Goal: Use online tool/utility: Utilize a website feature to perform a specific function

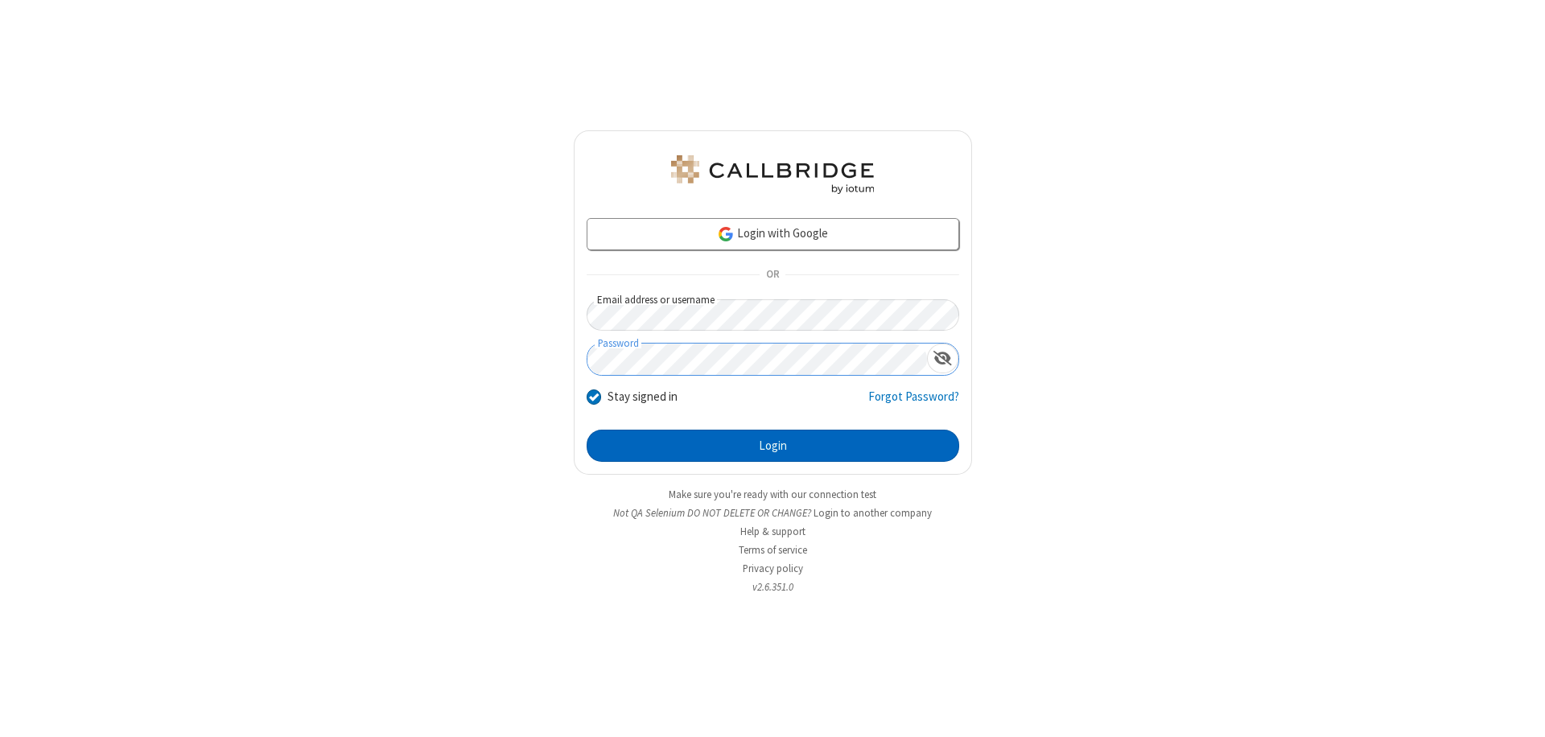
click at [772, 446] on button "Login" at bounding box center [773, 446] width 373 height 32
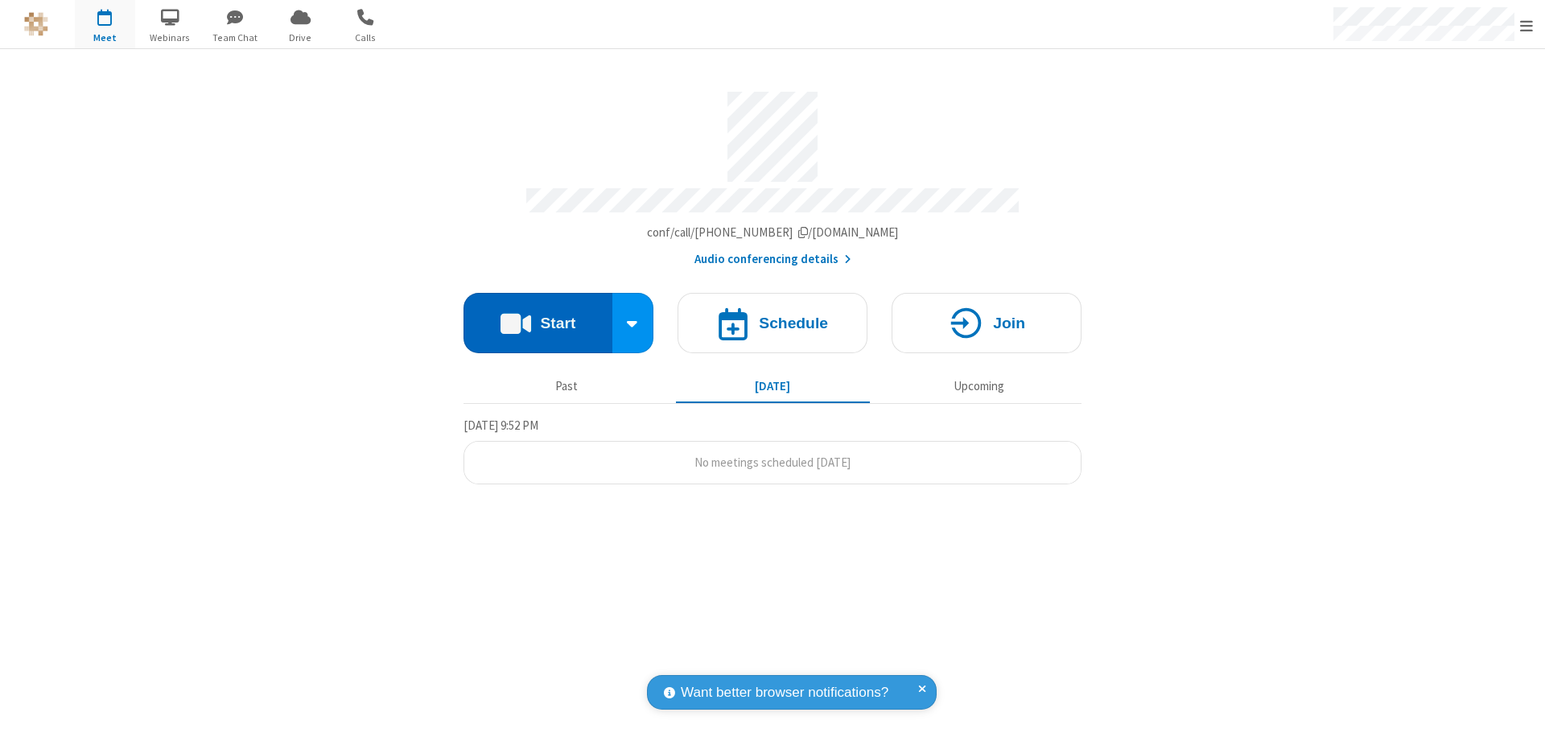
click at [537, 315] on button "Start" at bounding box center [537, 323] width 149 height 60
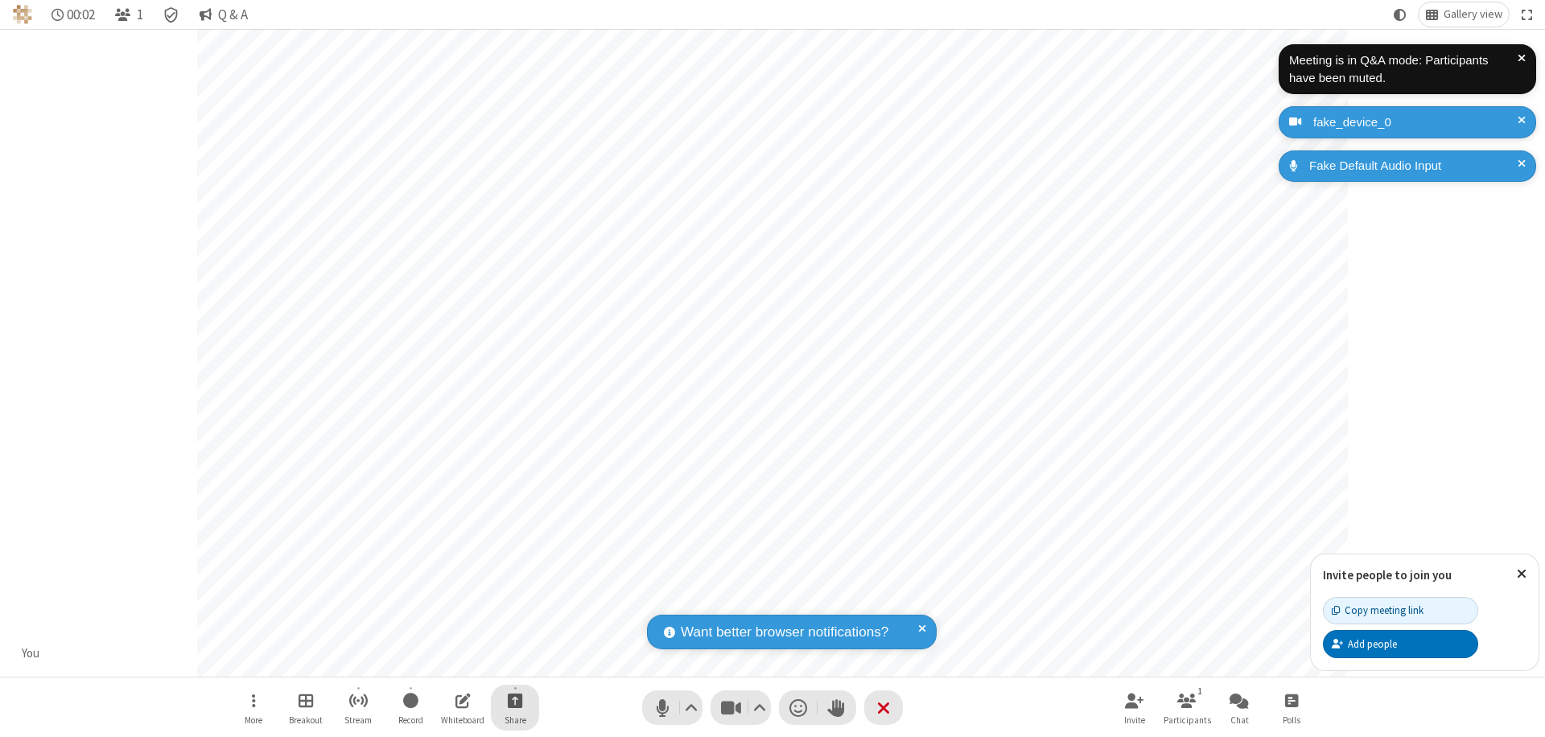
click at [515, 700] on span "Start sharing" at bounding box center [515, 700] width 15 height 20
click at [514, 602] on span "Share additional camera" at bounding box center [524, 606] width 119 height 14
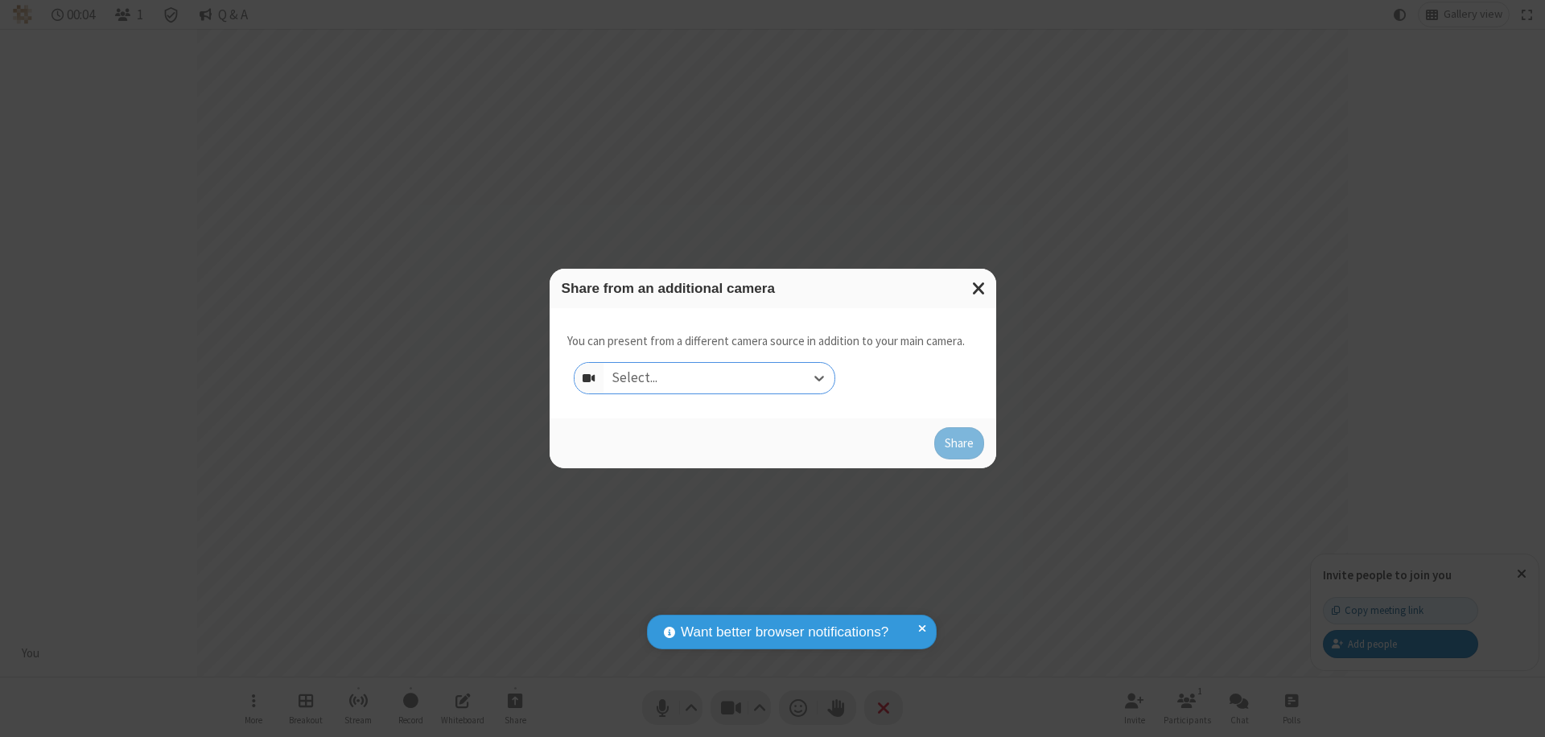
click at [719, 378] on div "Select..." at bounding box center [718, 378] width 231 height 31
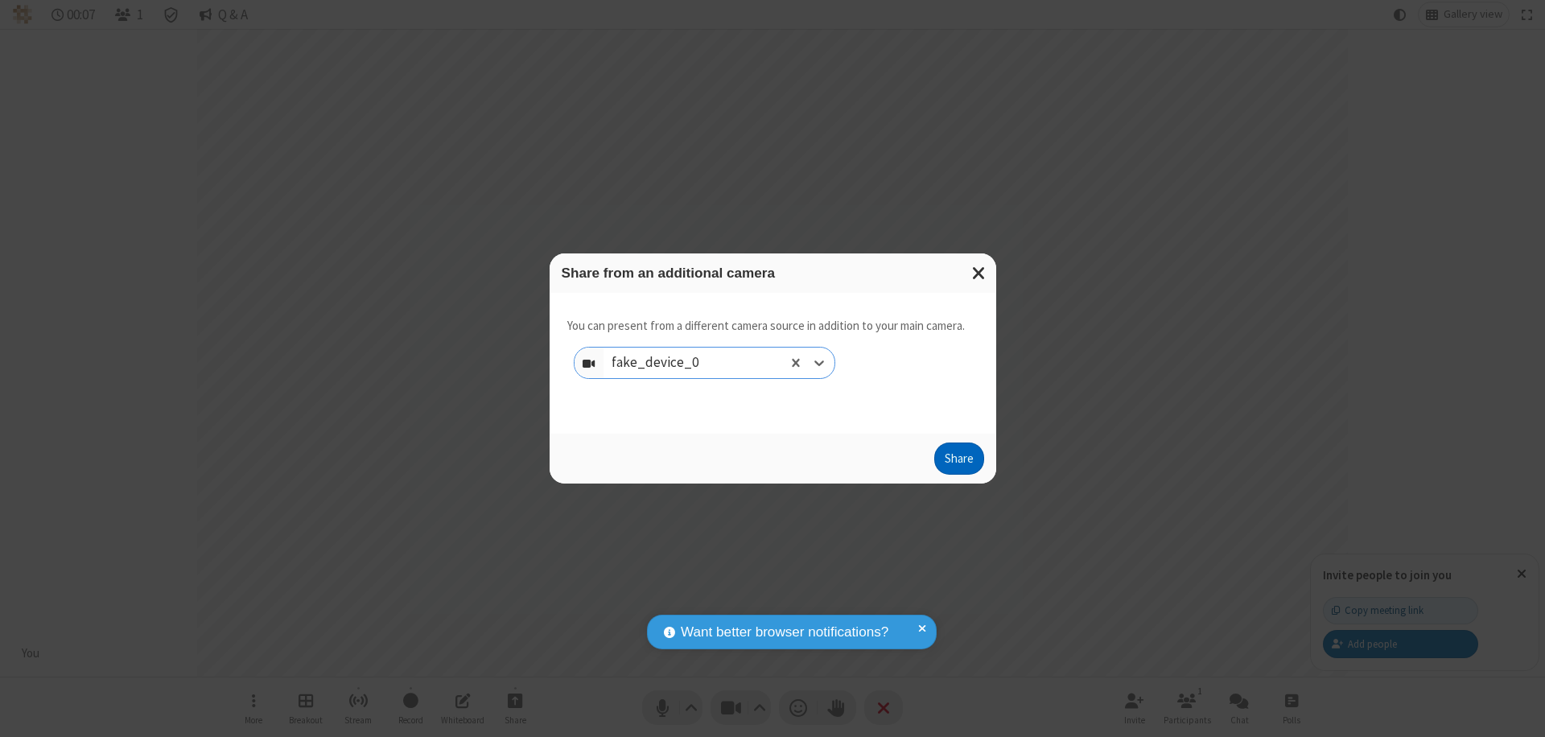
click at [958, 462] on button "Share" at bounding box center [959, 459] width 50 height 32
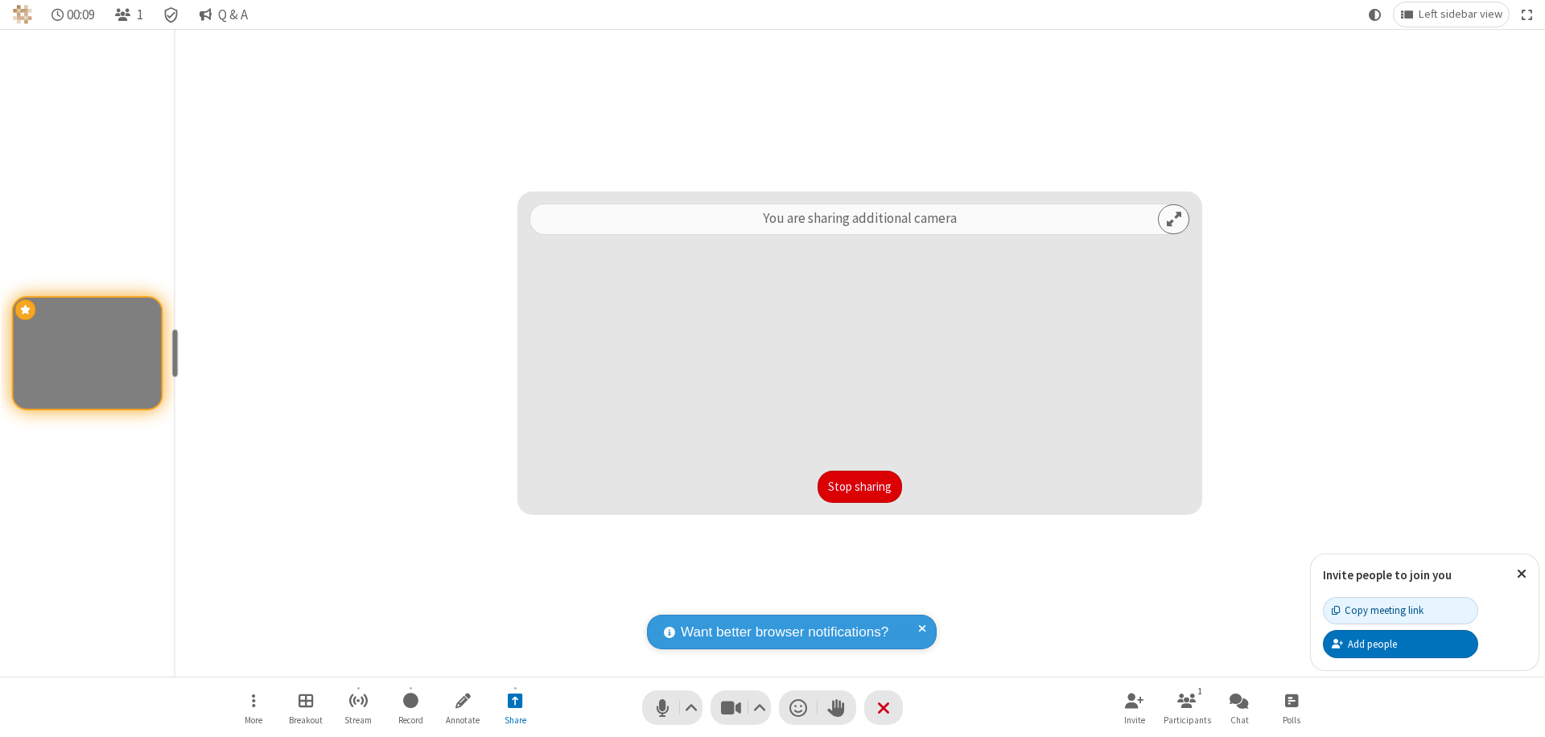
click at [859, 487] on button "Stop sharing" at bounding box center [860, 487] width 84 height 32
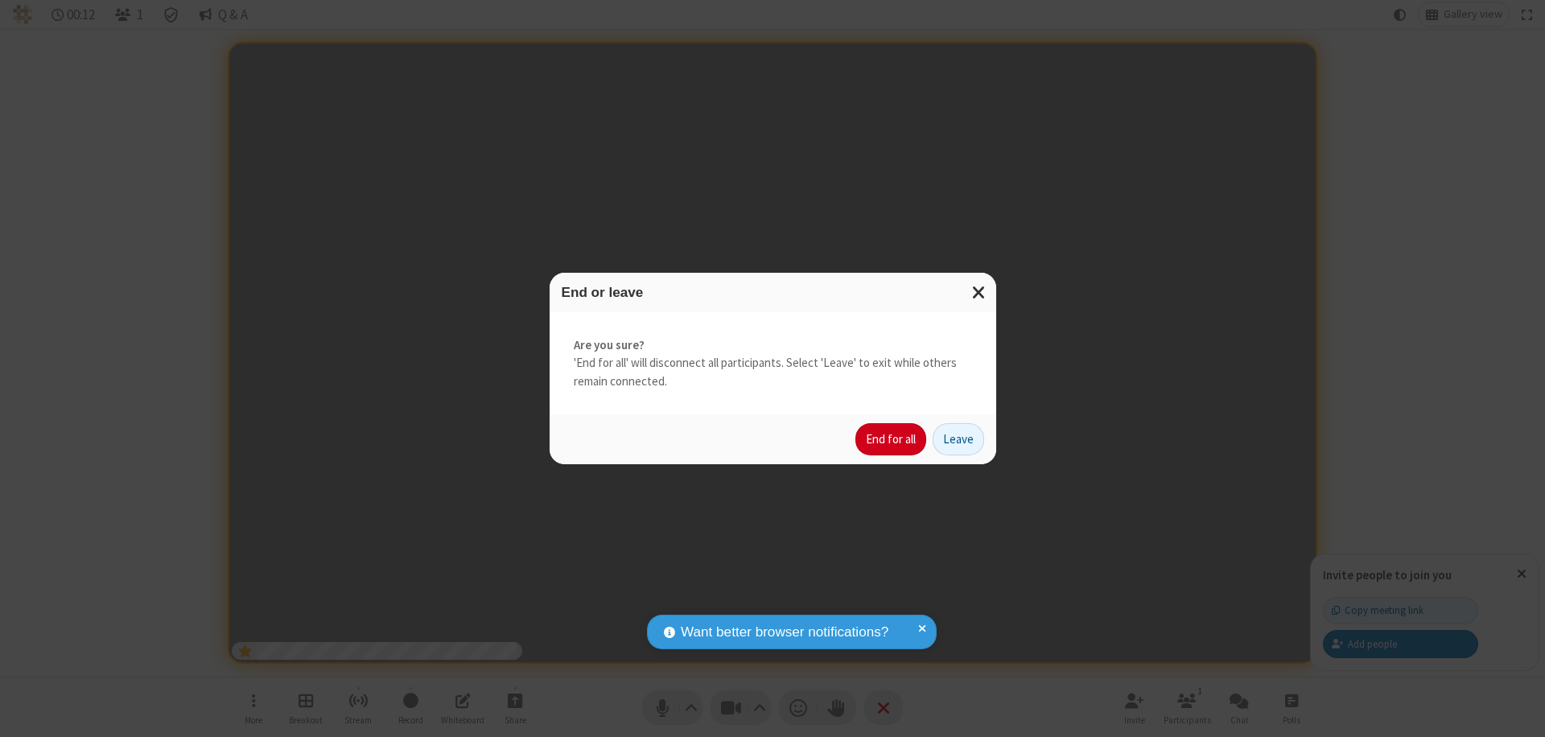
click at [892, 439] on button "End for all" at bounding box center [890, 439] width 71 height 32
